Goal: Task Accomplishment & Management: Manage account settings

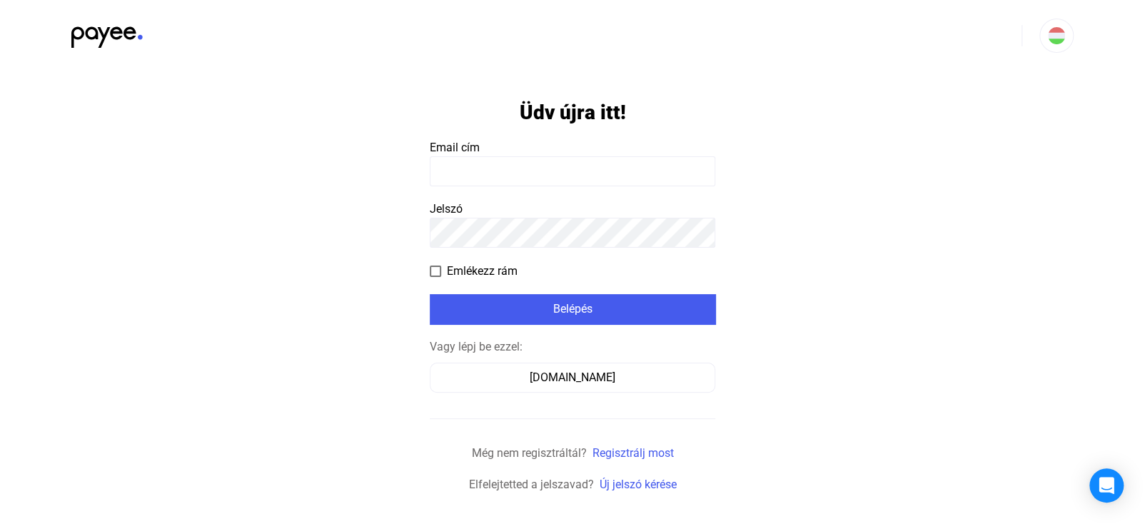
click at [461, 143] on span "Email cím" at bounding box center [455, 148] width 50 height 14
click at [461, 168] on input at bounding box center [573, 171] width 286 height 30
type input "**********"
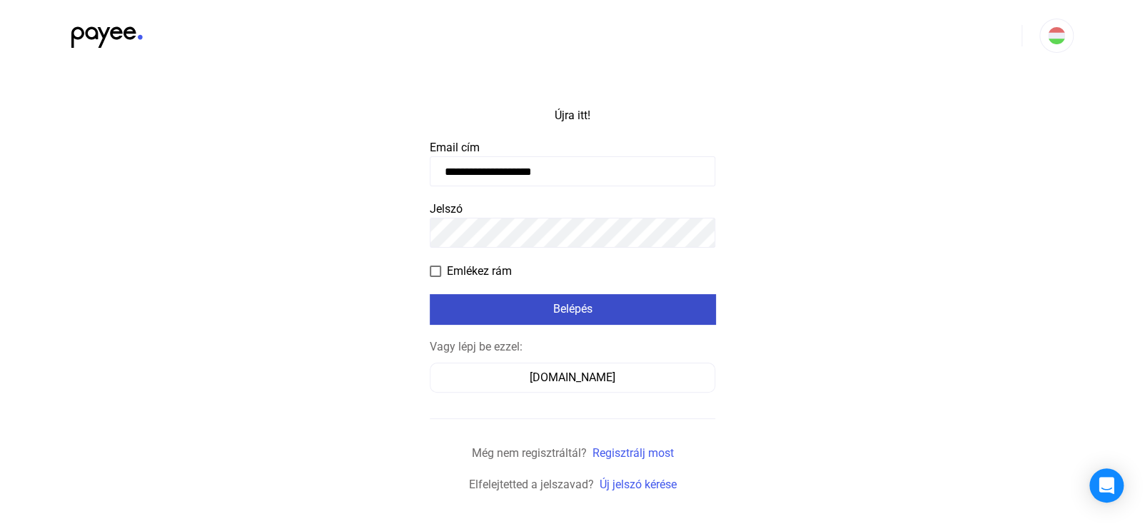
click at [612, 311] on div "Belépés" at bounding box center [572, 309] width 277 height 17
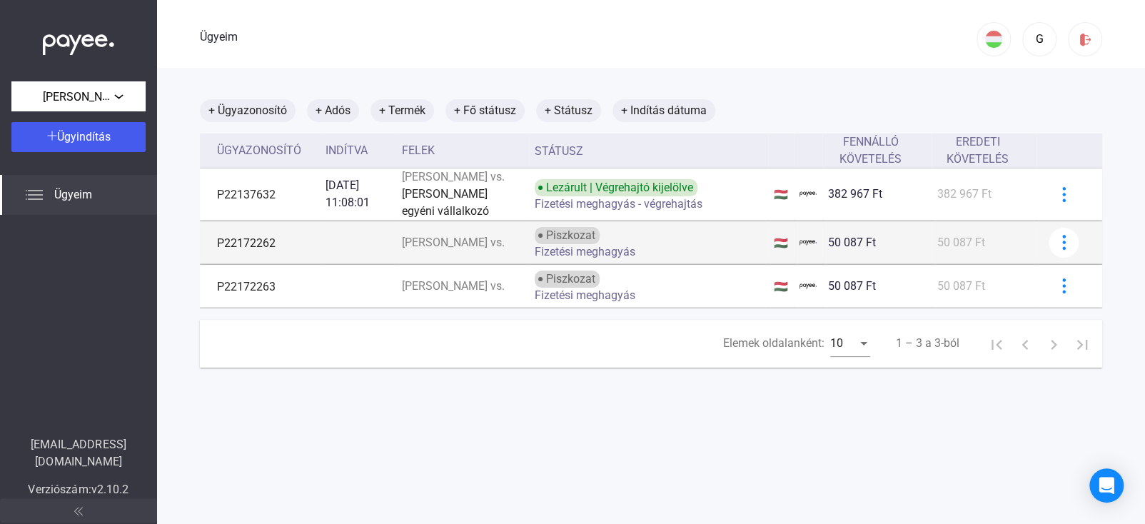
click at [253, 249] on font "P22172262" at bounding box center [246, 243] width 59 height 14
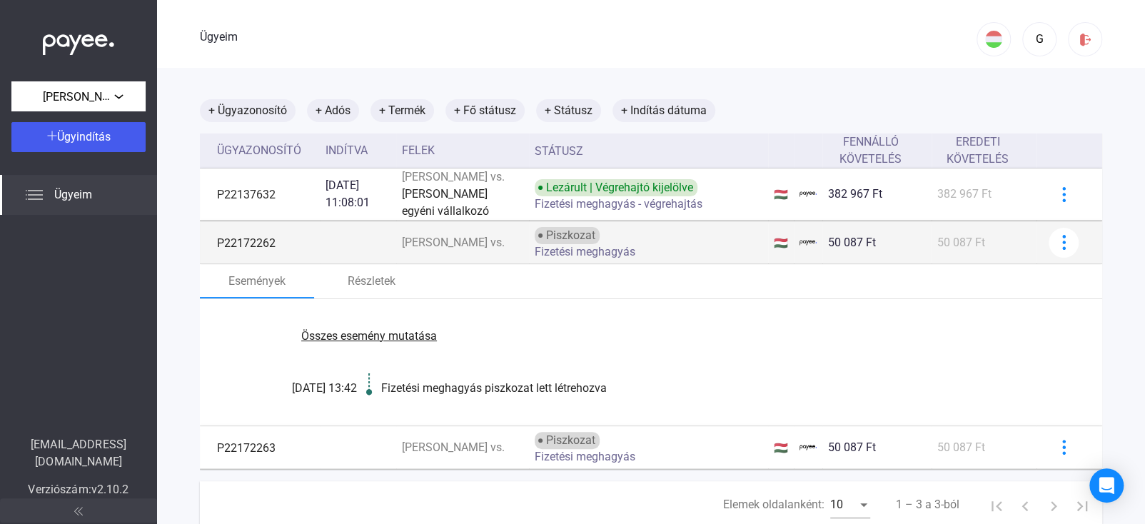
click at [582, 258] on font "Fizetési meghagyás" at bounding box center [585, 252] width 101 height 14
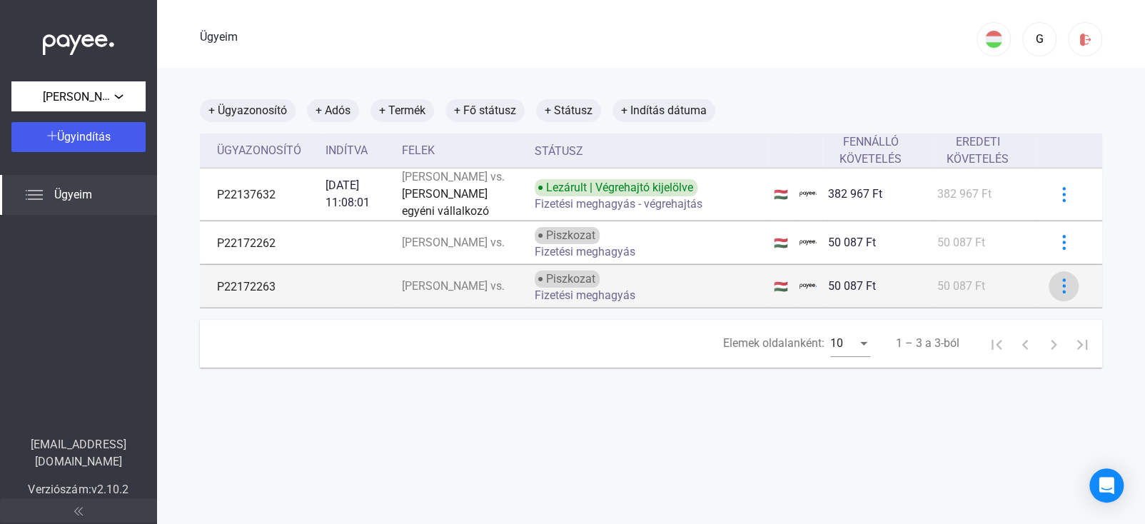
click at [1057, 293] on img at bounding box center [1064, 285] width 15 height 15
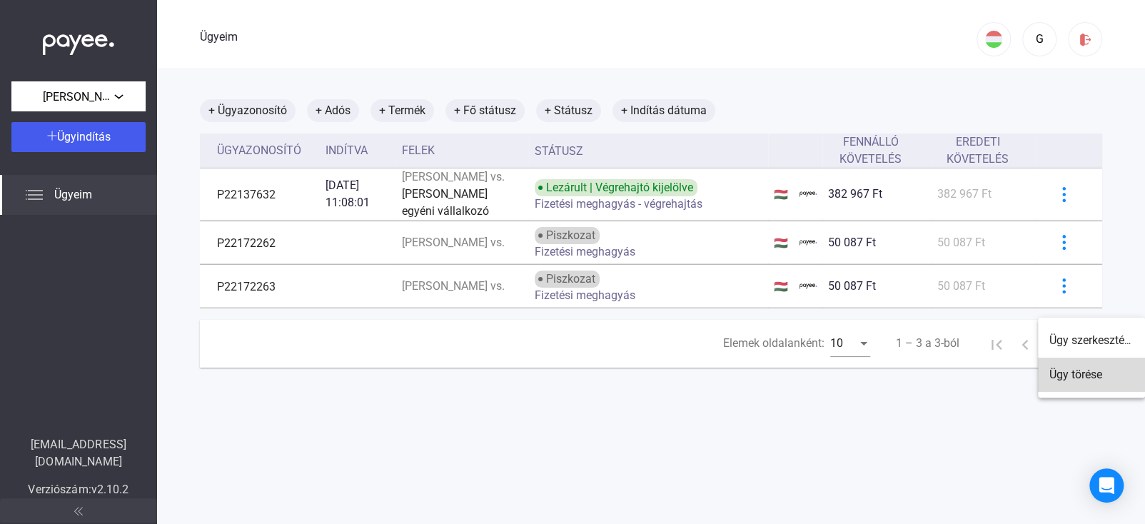
click at [1072, 371] on font "Ügy törése" at bounding box center [1075, 375] width 53 height 14
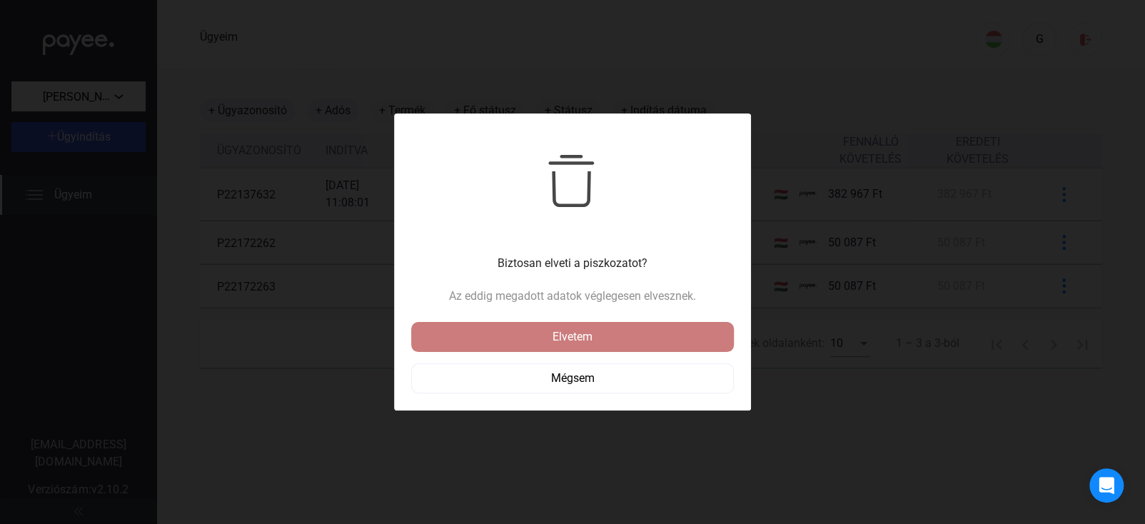
click at [573, 331] on font "Elvetem" at bounding box center [573, 337] width 40 height 14
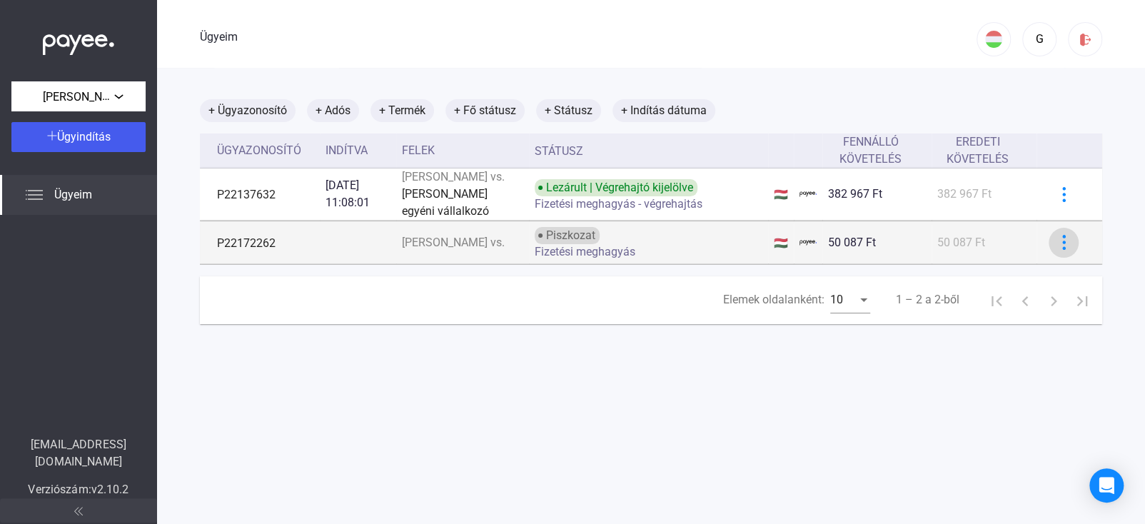
click at [1057, 250] on img at bounding box center [1064, 242] width 15 height 15
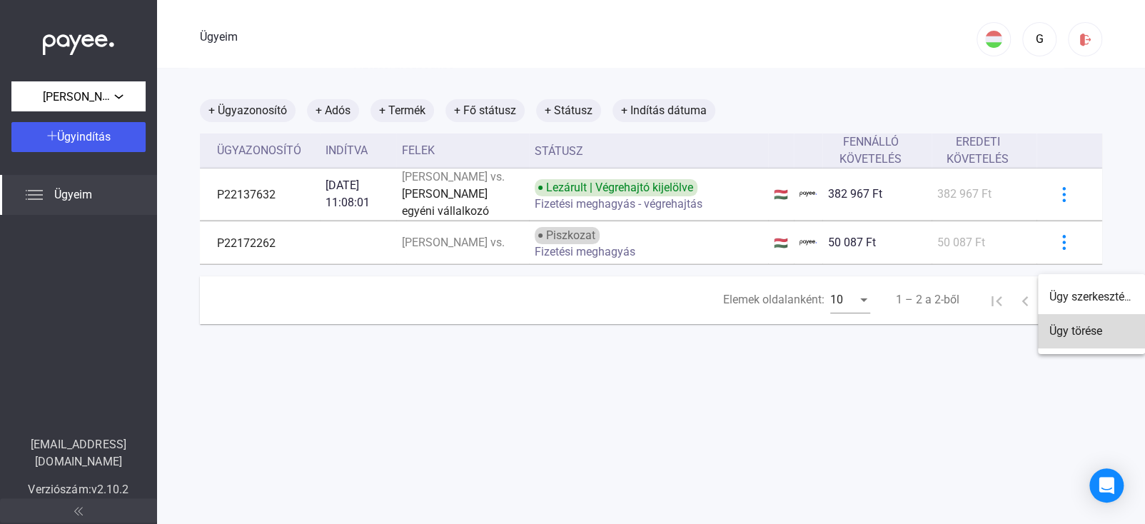
click at [1062, 331] on font "Ügy törése" at bounding box center [1075, 331] width 53 height 14
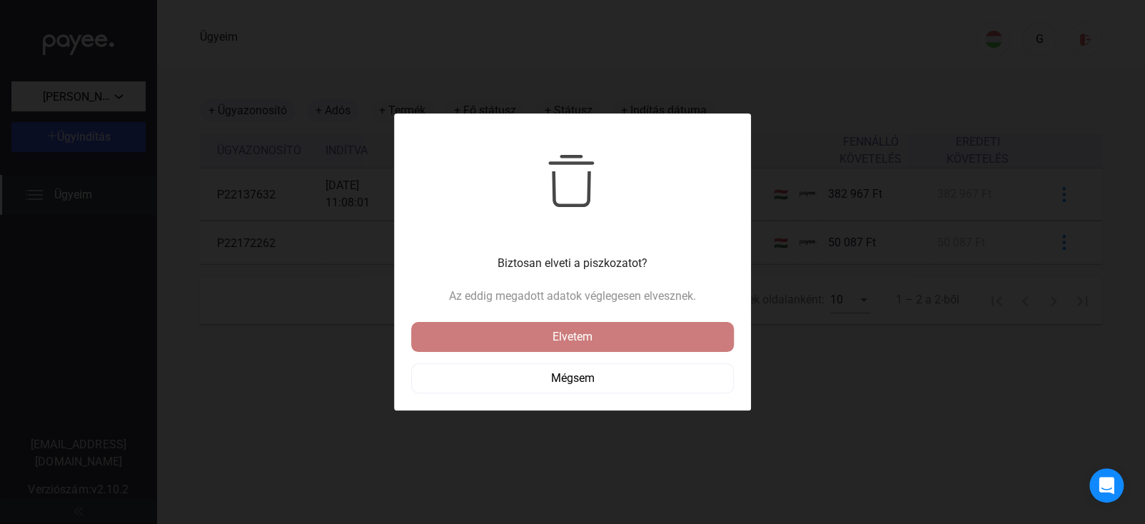
click at [572, 333] on font "Elvetem" at bounding box center [573, 337] width 40 height 14
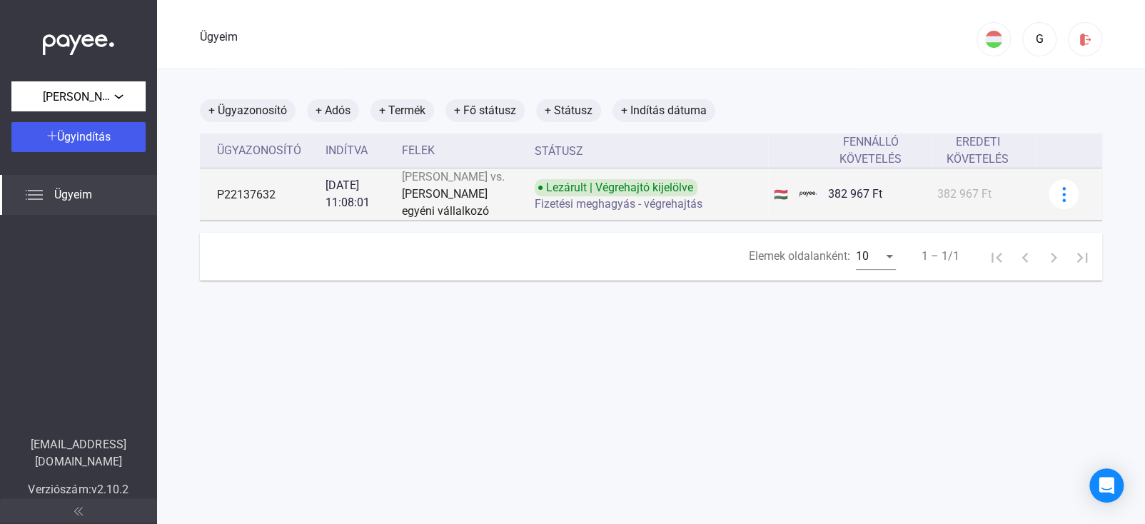
click at [559, 211] on font "Fizetési meghagyás - végrehajtás" at bounding box center [619, 204] width 168 height 14
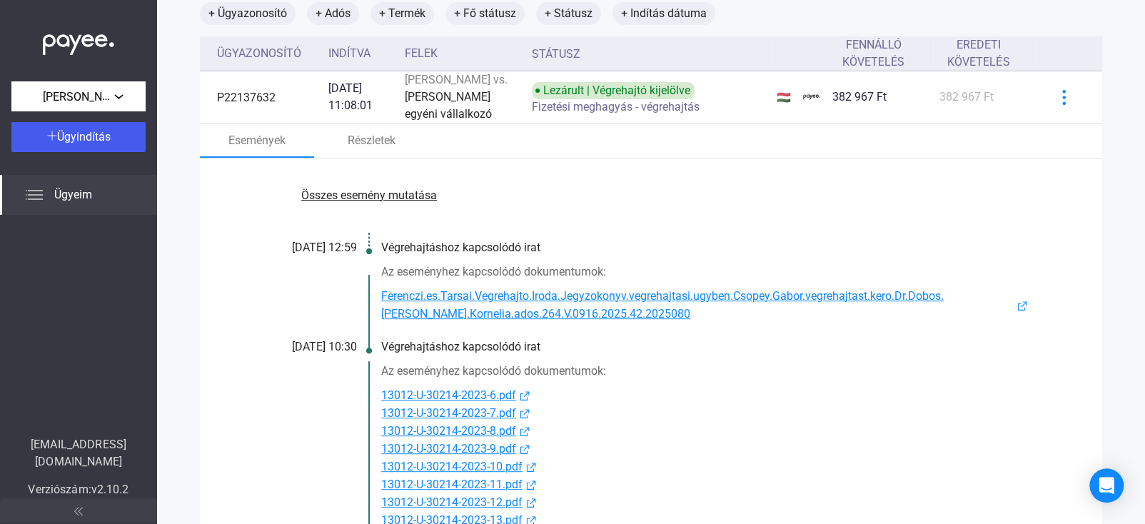
scroll to position [96, 0]
click at [373, 196] on font "Összes esemény mutatása" at bounding box center [369, 196] width 136 height 14
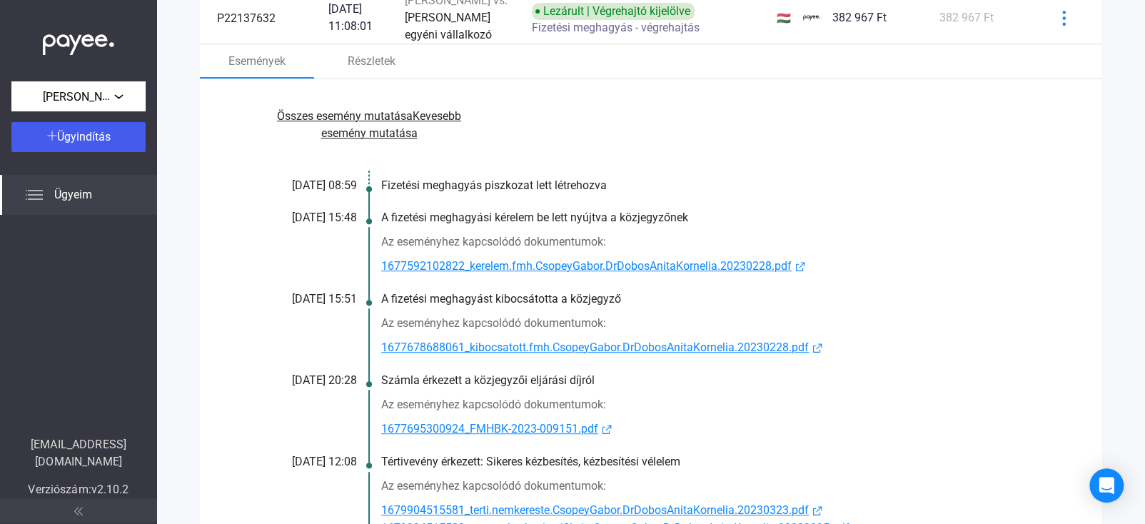
scroll to position [25, 0]
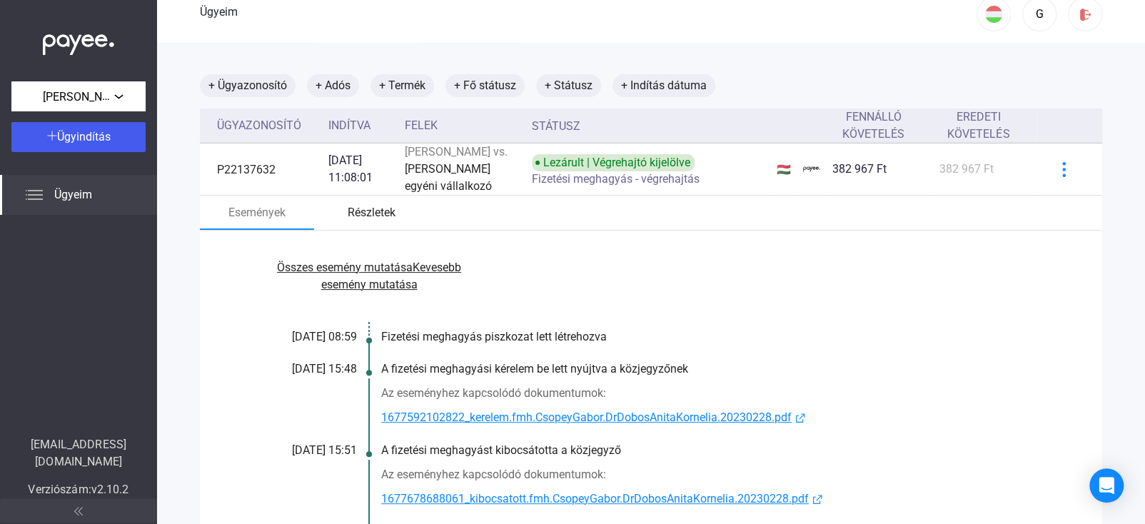
click at [384, 209] on font "Részletek" at bounding box center [372, 213] width 48 height 14
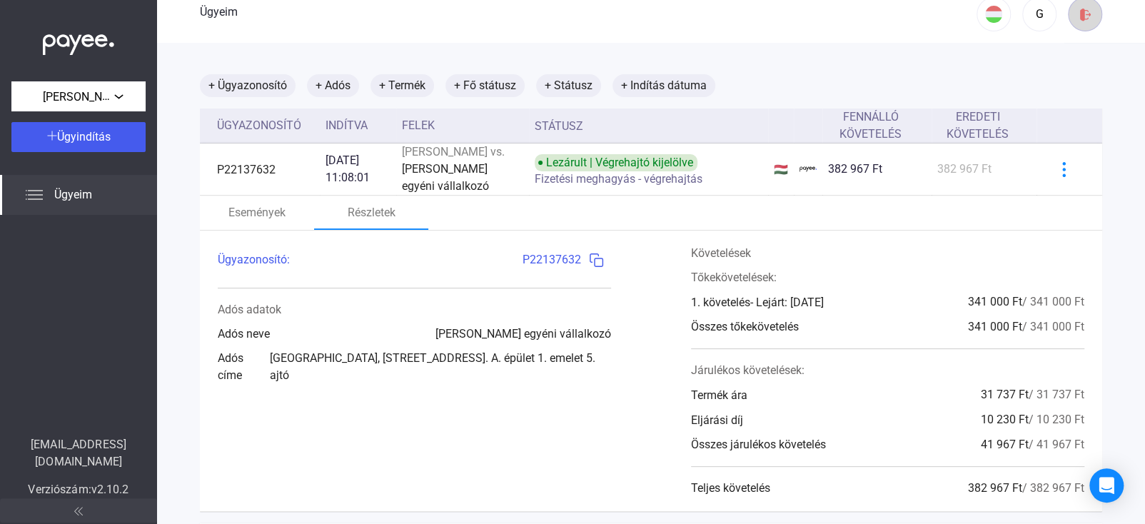
click at [1078, 11] on img at bounding box center [1085, 14] width 15 height 15
